Goal: Task Accomplishment & Management: Manage account settings

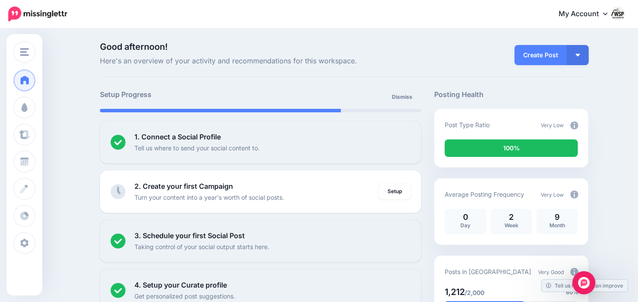
click at [585, 280] on img "Open Intercom Messenger" at bounding box center [583, 282] width 11 height 11
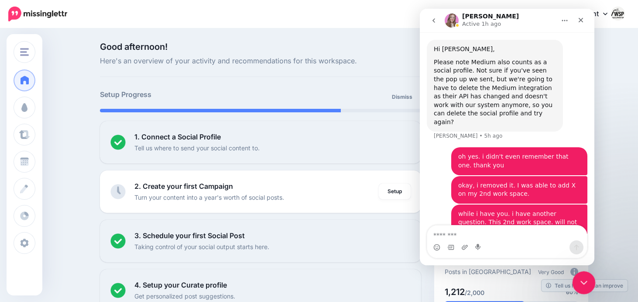
scroll to position [426, 0]
click at [580, 283] on icon "Close Intercom Messenger" at bounding box center [582, 281] width 10 height 10
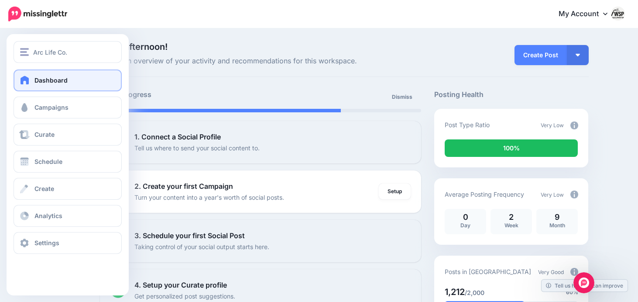
click at [37, 79] on span "Dashboard" at bounding box center [50, 79] width 33 height 7
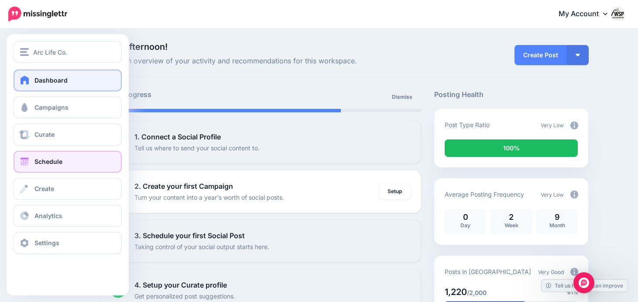
click at [30, 160] on link "Schedule" at bounding box center [68, 162] width 108 height 22
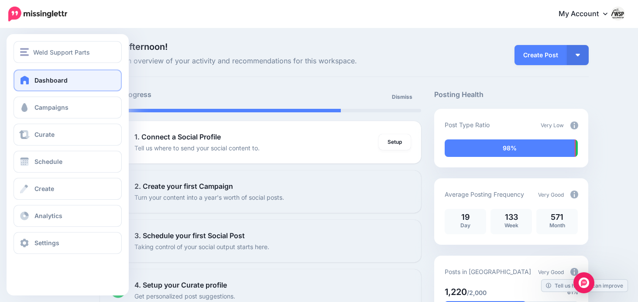
click at [38, 79] on span "Dashboard" at bounding box center [50, 79] width 33 height 7
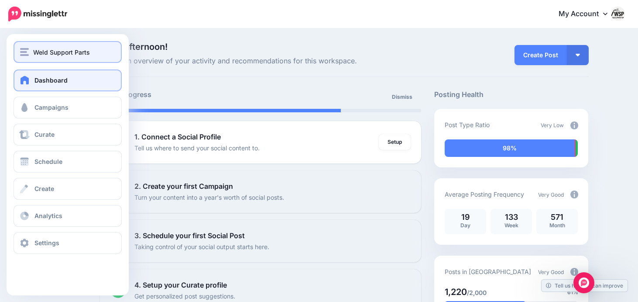
click at [40, 52] on span "Weld Support Parts" at bounding box center [61, 52] width 57 height 10
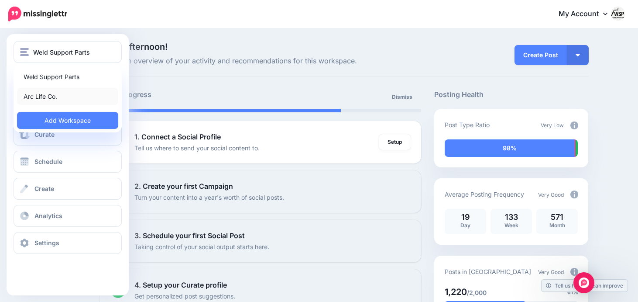
click at [41, 93] on link "Arc Life Co." at bounding box center [67, 96] width 101 height 17
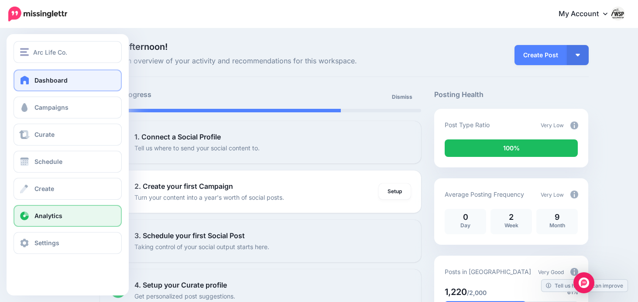
click at [51, 216] on span "Analytics" at bounding box center [48, 215] width 28 height 7
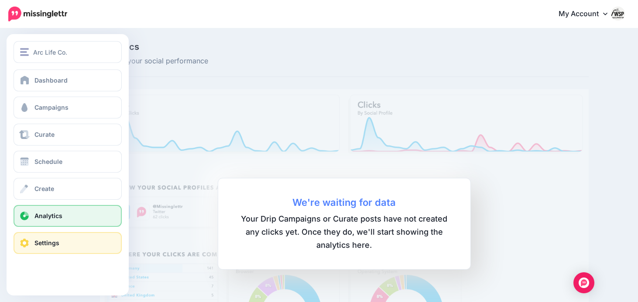
click at [40, 242] on span "Settings" at bounding box center [46, 242] width 25 height 7
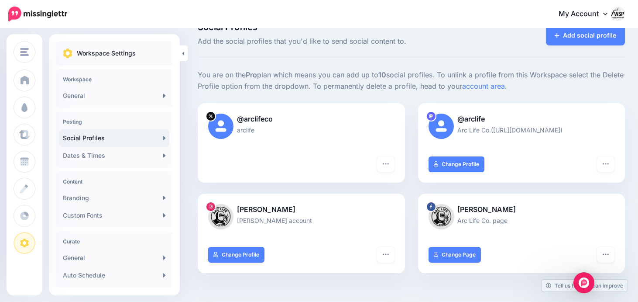
scroll to position [22, 0]
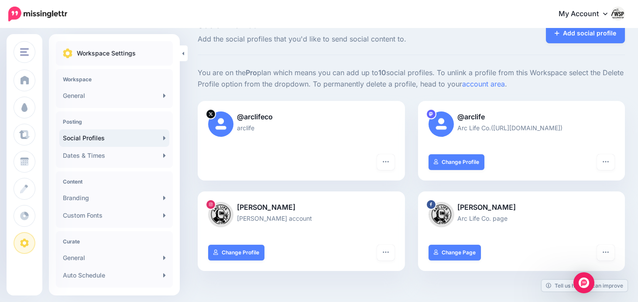
click at [209, 204] on icon at bounding box center [211, 204] width 4 height 4
click at [392, 249] on button "button" at bounding box center [385, 252] width 17 height 16
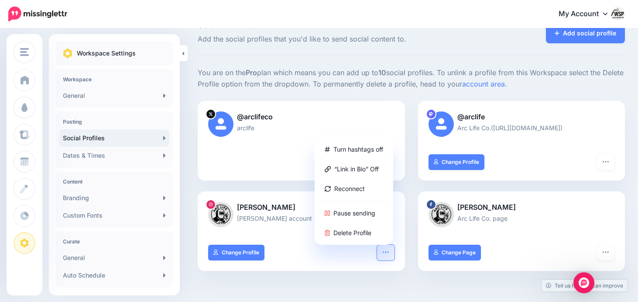
click at [288, 242] on div "[PERSON_NAME] [PERSON_NAME] account" at bounding box center [301, 217] width 207 height 53
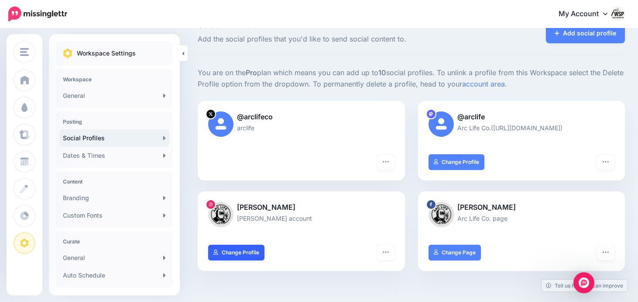
click at [252, 251] on link "Change Profile" at bounding box center [236, 252] width 56 height 16
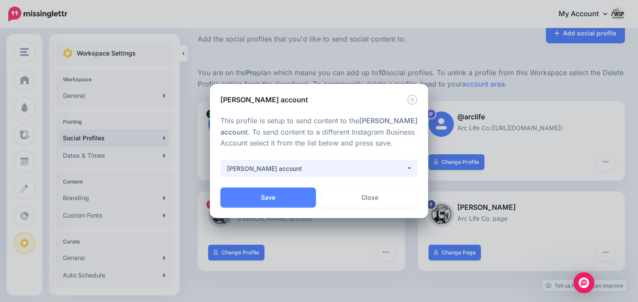
click at [302, 175] on button "[PERSON_NAME] account" at bounding box center [318, 168] width 197 height 17
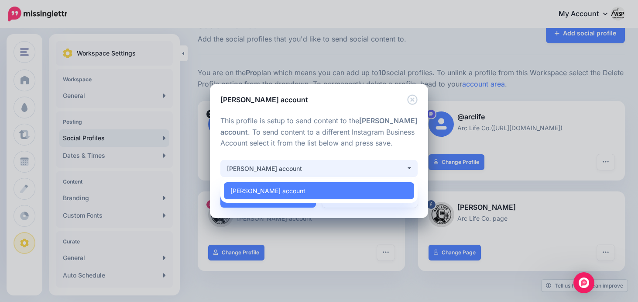
click at [302, 175] on button "[PERSON_NAME] account" at bounding box center [318, 168] width 197 height 17
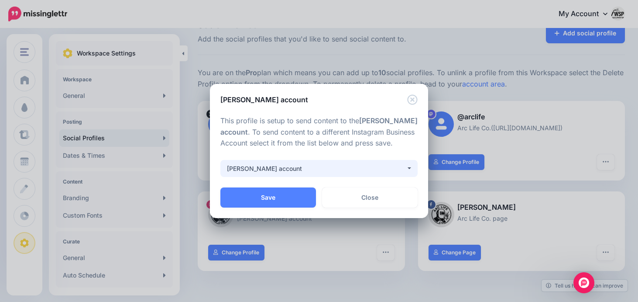
click at [302, 175] on button "[PERSON_NAME] account" at bounding box center [318, 168] width 197 height 17
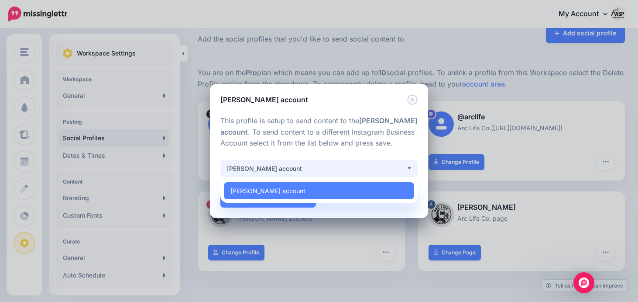
click at [302, 175] on button "[PERSON_NAME] account" at bounding box center [318, 168] width 197 height 17
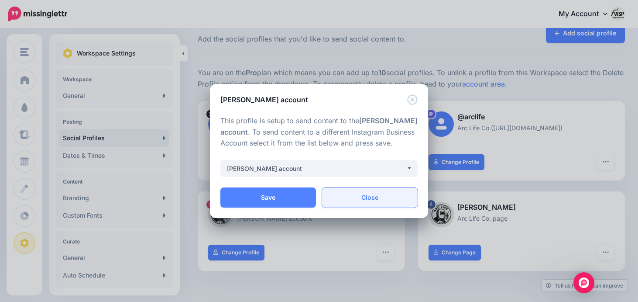
click at [362, 199] on link "Close" at bounding box center [370, 197] width 96 height 20
